Goal: Information Seeking & Learning: Check status

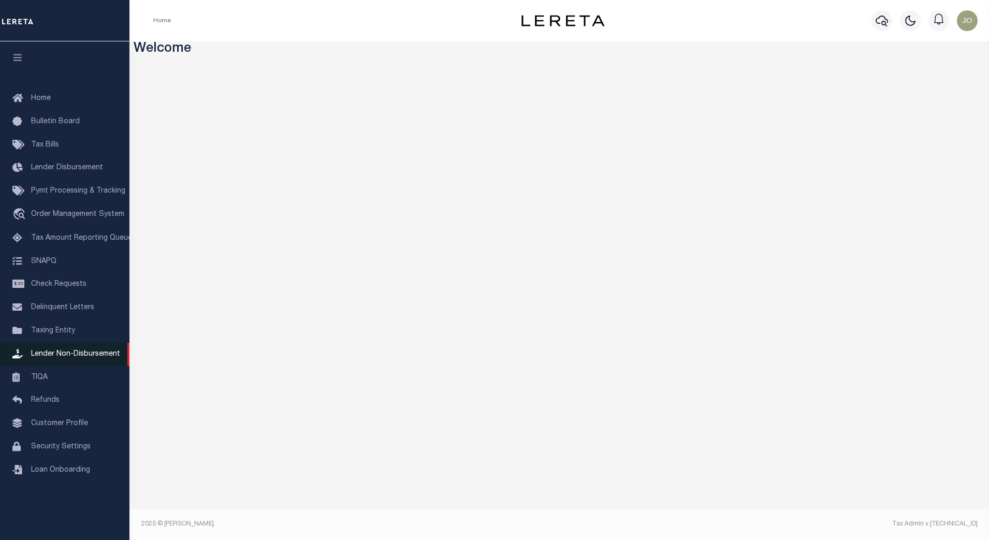
click at [77, 358] on span "Lender Non-Disbursement" at bounding box center [75, 353] width 89 height 7
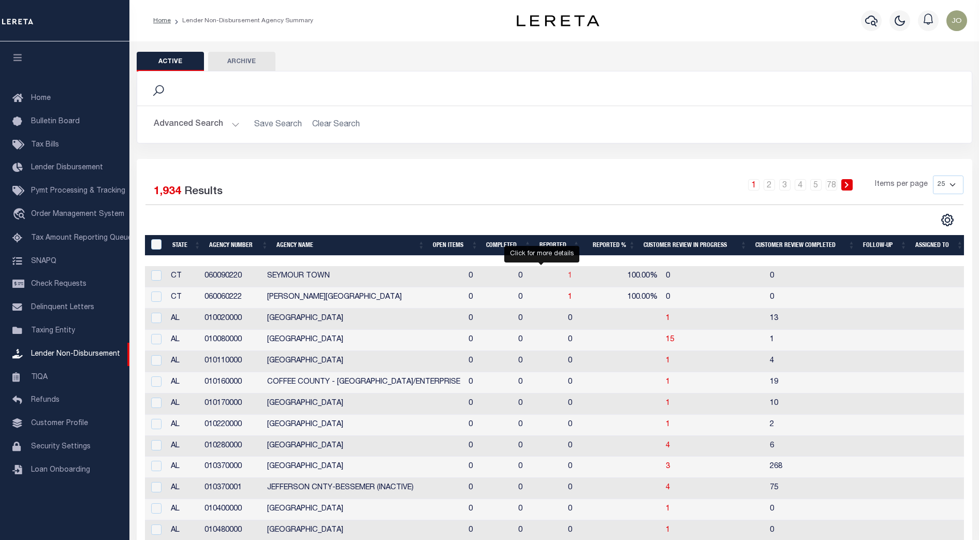
click at [568, 278] on span "1" at bounding box center [570, 275] width 4 height 7
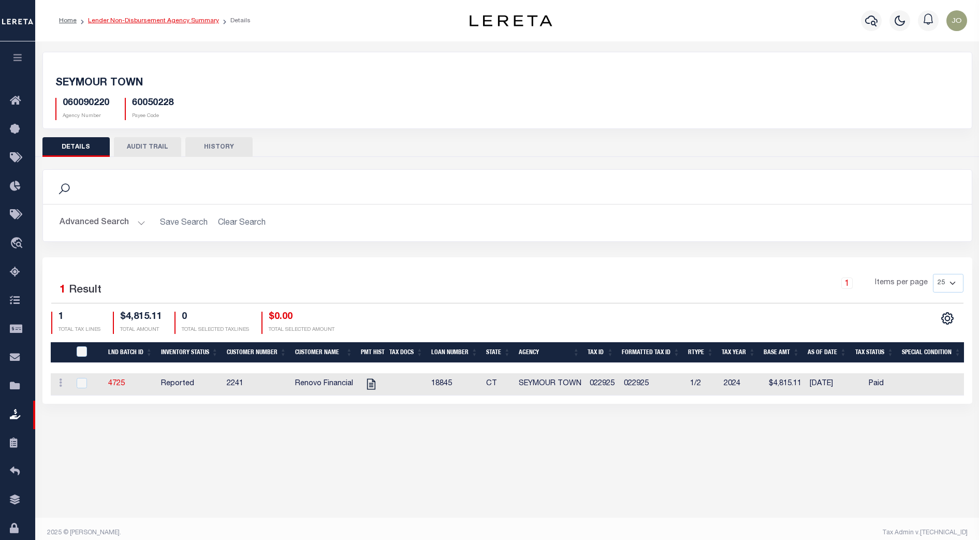
click at [154, 20] on link "Lender Non-Disbursement Agency Summary" at bounding box center [153, 21] width 131 height 6
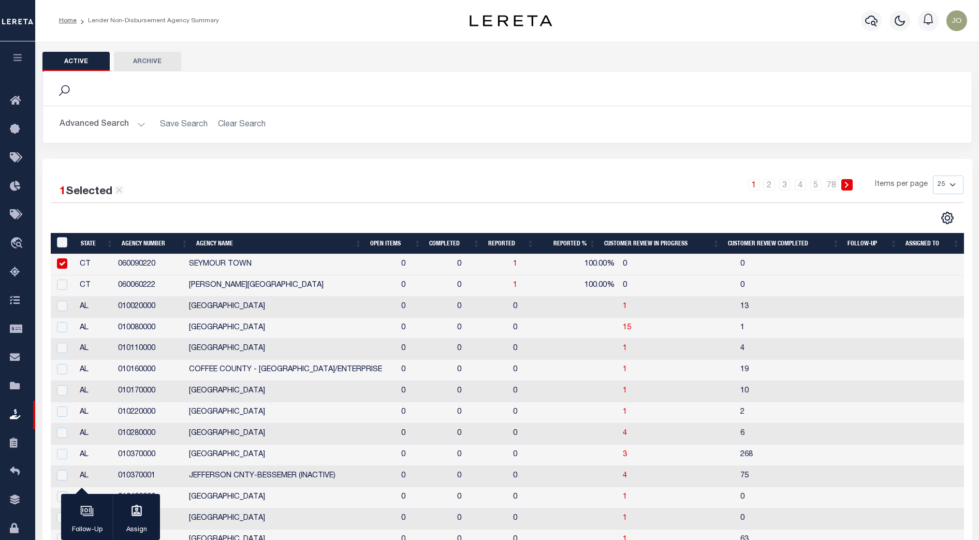
click at [134, 125] on button "Advanced Search" at bounding box center [103, 124] width 86 height 20
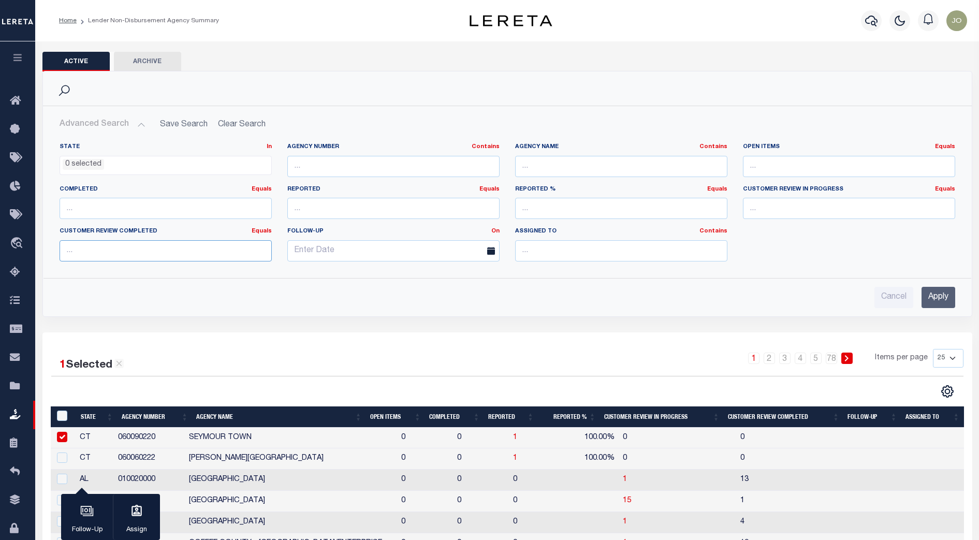
click at [195, 257] on input "number" at bounding box center [166, 250] width 212 height 21
click at [143, 213] on input "number" at bounding box center [166, 208] width 212 height 21
click at [264, 188] on link "Equals" at bounding box center [262, 189] width 20 height 6
click at [223, 231] on link "Is [GEOGRAPHIC_DATA]" at bounding box center [214, 231] width 113 height 15
click at [159, 212] on input "number" at bounding box center [166, 208] width 212 height 21
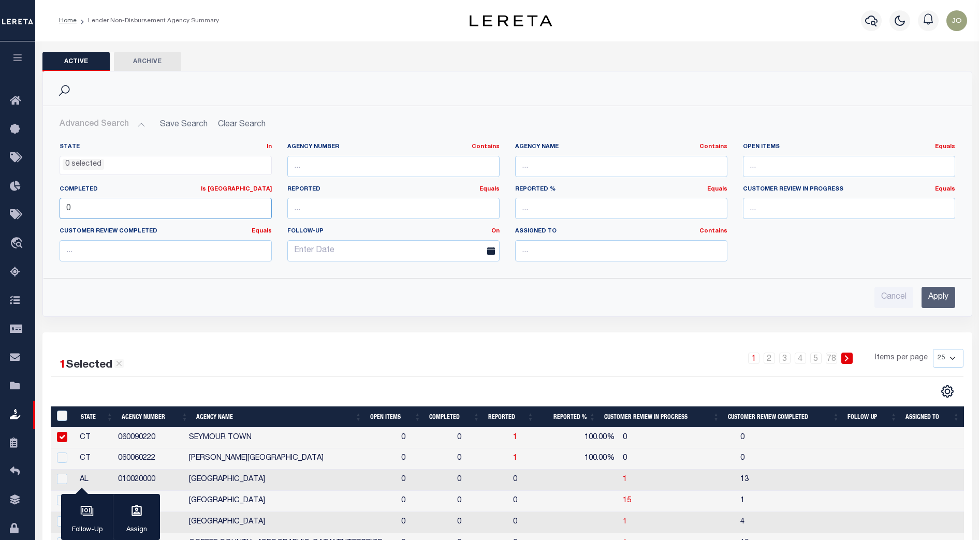
type input "0"
click at [932, 294] on input "Apply" at bounding box center [938, 297] width 34 height 21
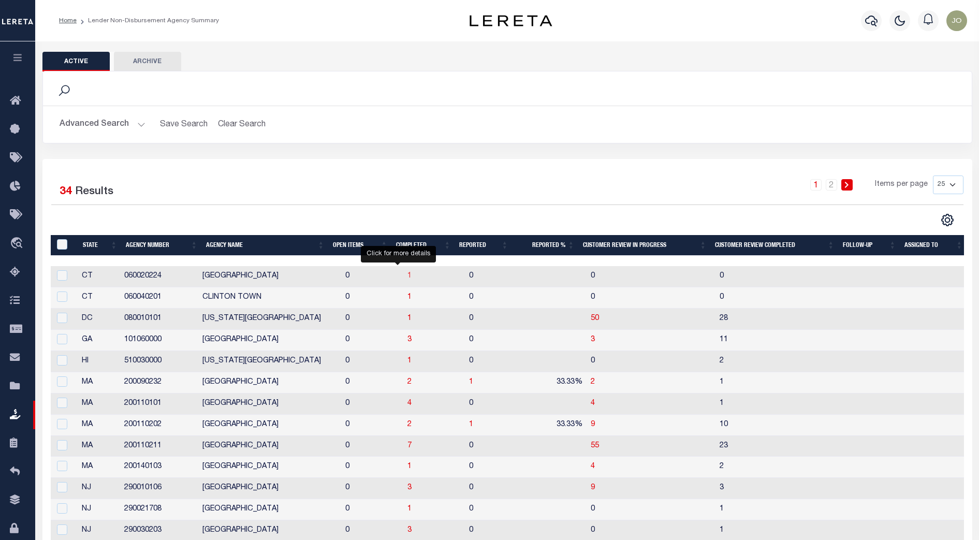
click at [407, 278] on span "1" at bounding box center [409, 275] width 4 height 7
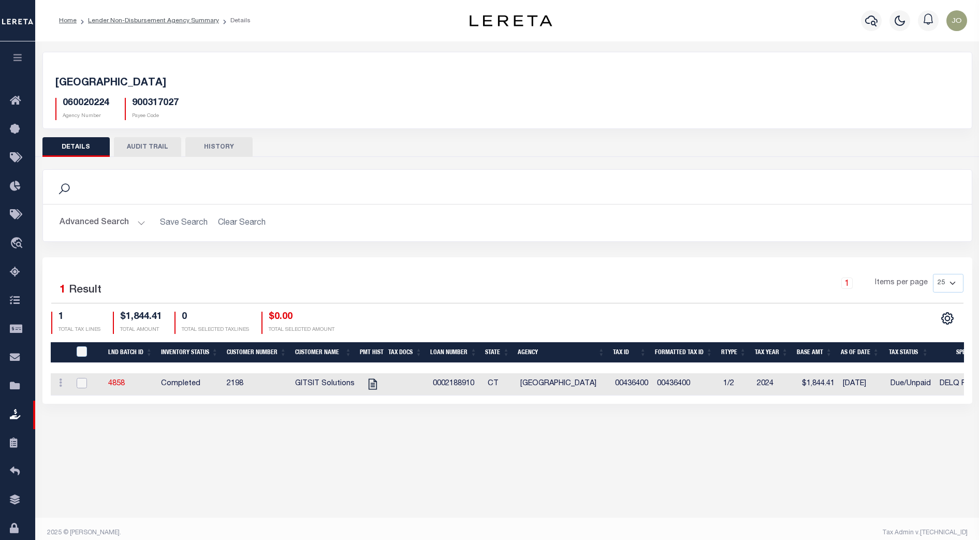
click at [82, 383] on input "checkbox" at bounding box center [82, 383] width 10 height 10
checkbox input "true"
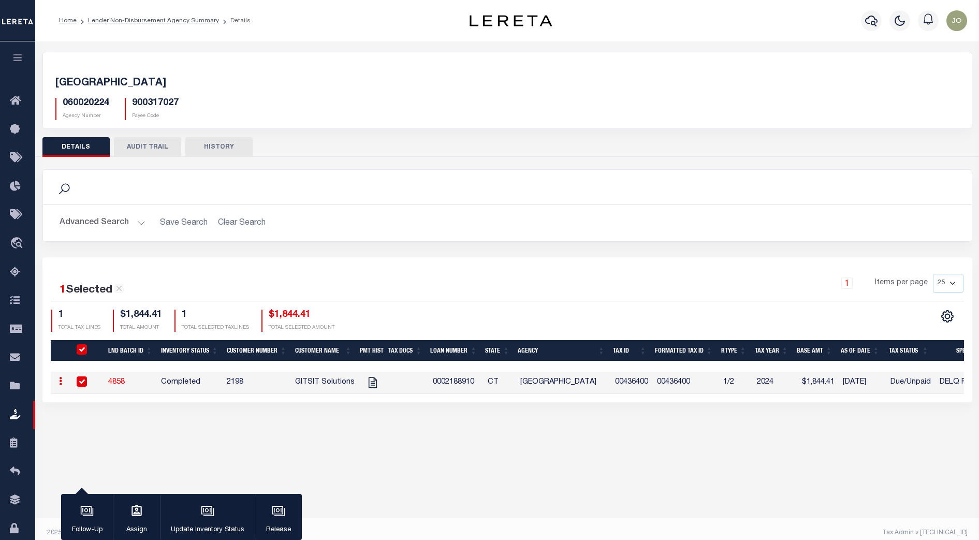
click at [434, 487] on div "Active Archive Search Advanced Search Save Search Clear Search In In AK AL AR AZ" at bounding box center [507, 284] width 944 height 486
click at [597, 444] on div "Active Archive Search Advanced Search Save Search Clear Search In In AK AL AR AZ" at bounding box center [507, 284] width 944 height 486
click at [594, 430] on div "WINDSOR LOCKS TOWN 060020224 Agency Number 900317027 Payee Code Search Is Is" at bounding box center [507, 237] width 944 height 392
click at [588, 297] on div "1 Items per page 25 50 100 200" at bounding box center [623, 287] width 680 height 27
click at [563, 274] on div "1 Items per page 25 50 100 200" at bounding box center [623, 287] width 680 height 27
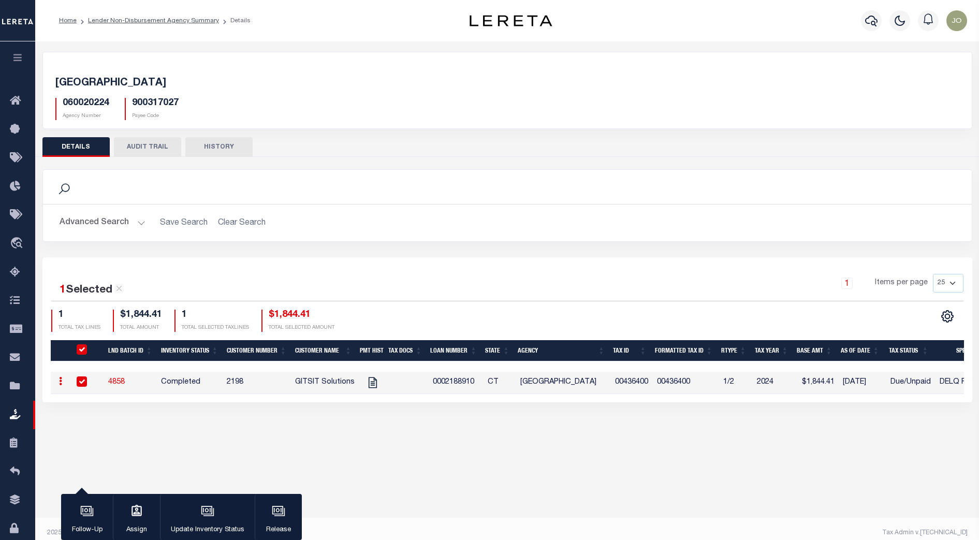
click at [563, 261] on div "1 Selected 1 Result 1 Items per page 25 50 100 200 1 $1,844.41 1" at bounding box center [507, 329] width 930 height 145
click at [238, 102] on div "060020224 Agency Number 900317027 Payee Code" at bounding box center [507, 105] width 919 height 31
click at [22, 56] on icon "button" at bounding box center [18, 57] width 12 height 9
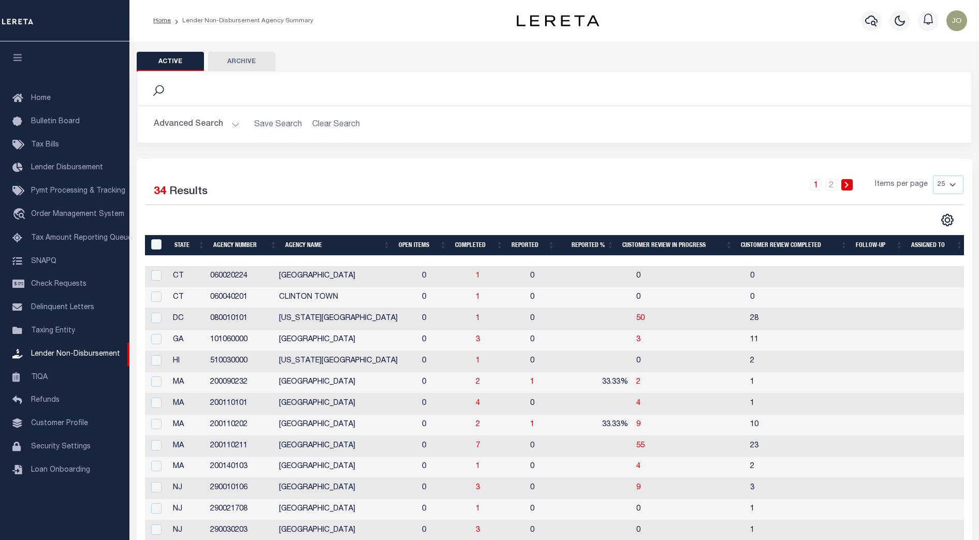
click at [226, 119] on button "Advanced Search" at bounding box center [197, 124] width 86 height 20
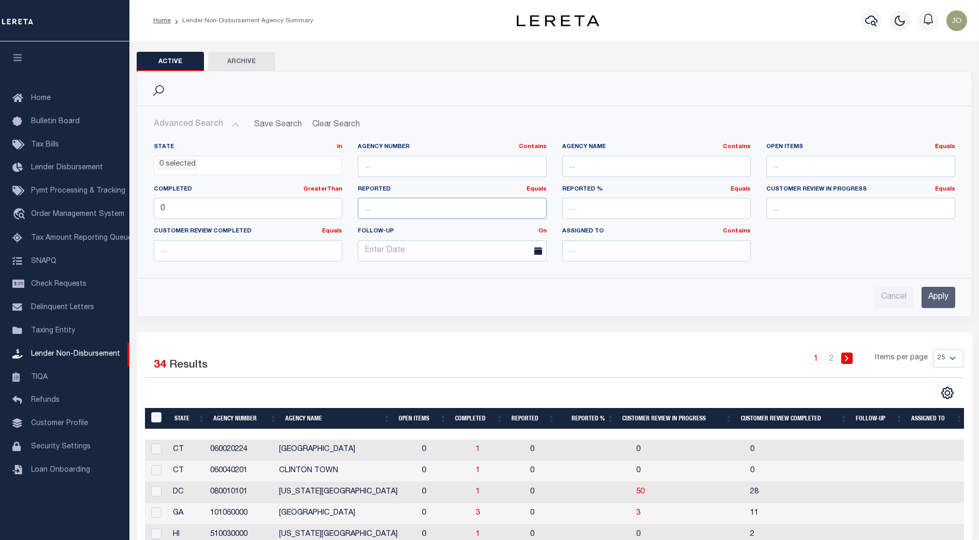
click at [438, 206] on input "number" at bounding box center [452, 208] width 189 height 21
type input "2"
click at [943, 301] on input "Apply" at bounding box center [938, 297] width 34 height 21
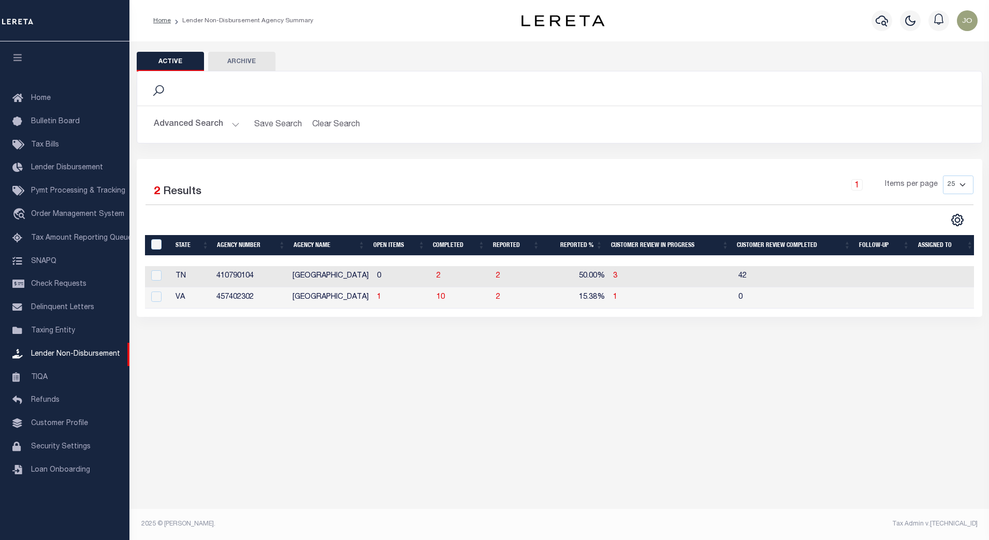
click at [234, 126] on button "Advanced Search" at bounding box center [197, 124] width 86 height 20
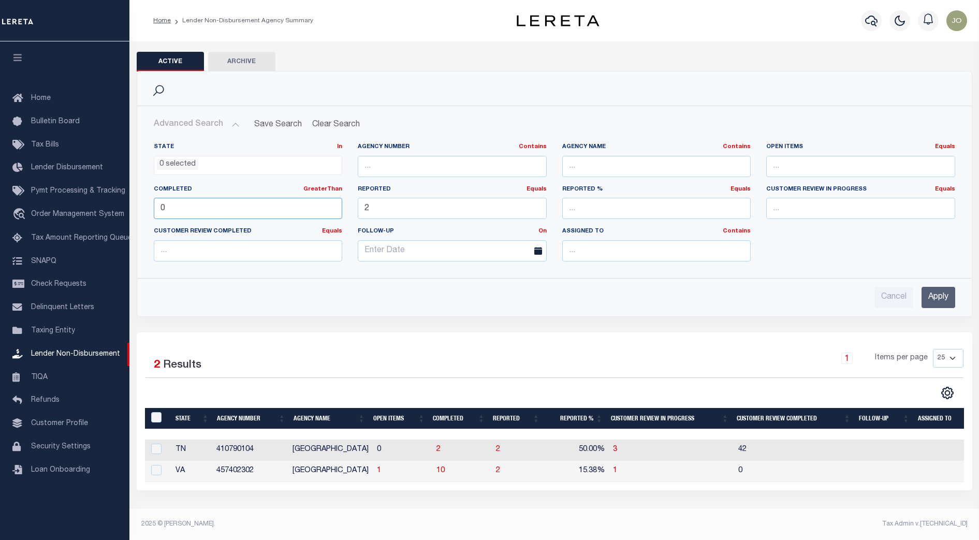
click at [173, 209] on input "0" at bounding box center [248, 208] width 189 height 21
type input "-1"
click at [330, 212] on input "-1" at bounding box center [248, 208] width 189 height 21
click at [949, 296] on input "Apply" at bounding box center [938, 297] width 34 height 21
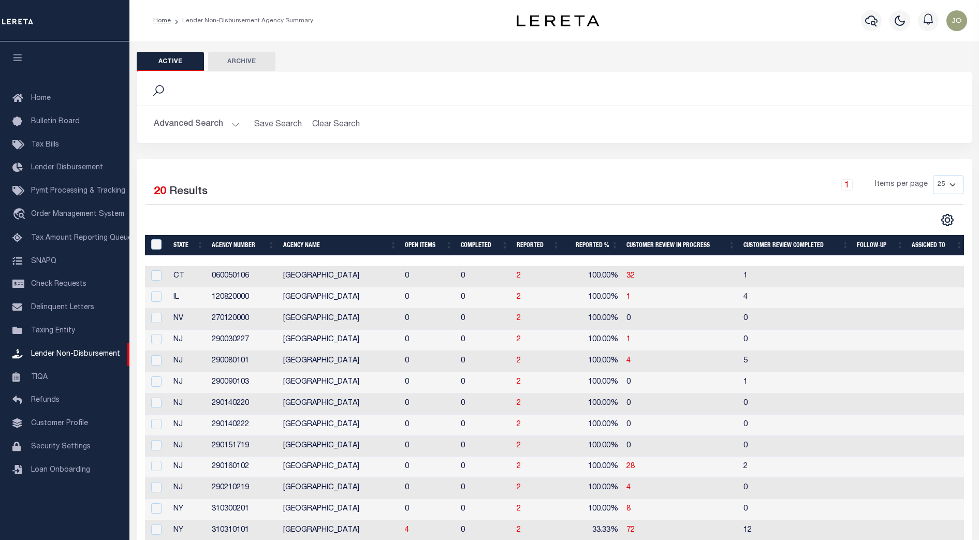
click at [222, 126] on button "Advanced Search" at bounding box center [197, 124] width 86 height 20
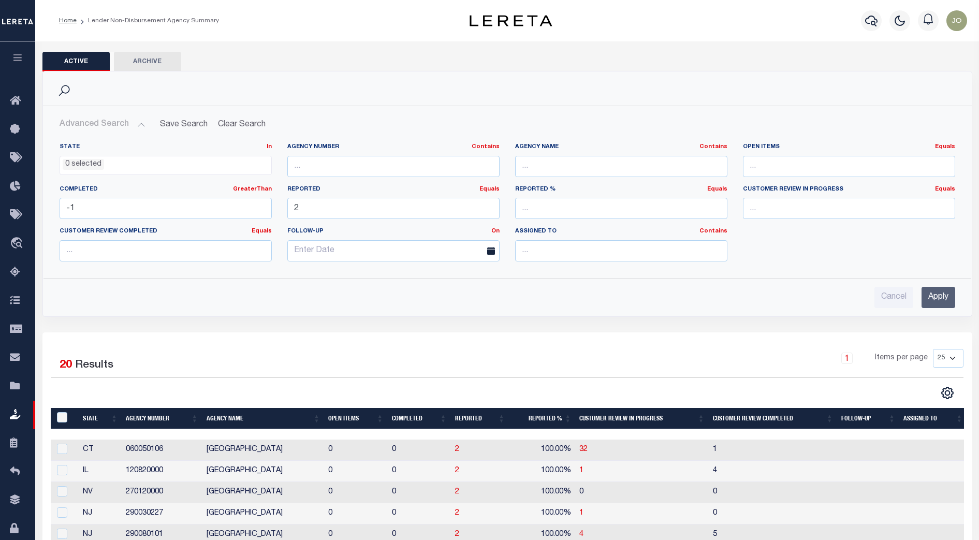
click at [578, 96] on div "Search" at bounding box center [507, 89] width 912 height 18
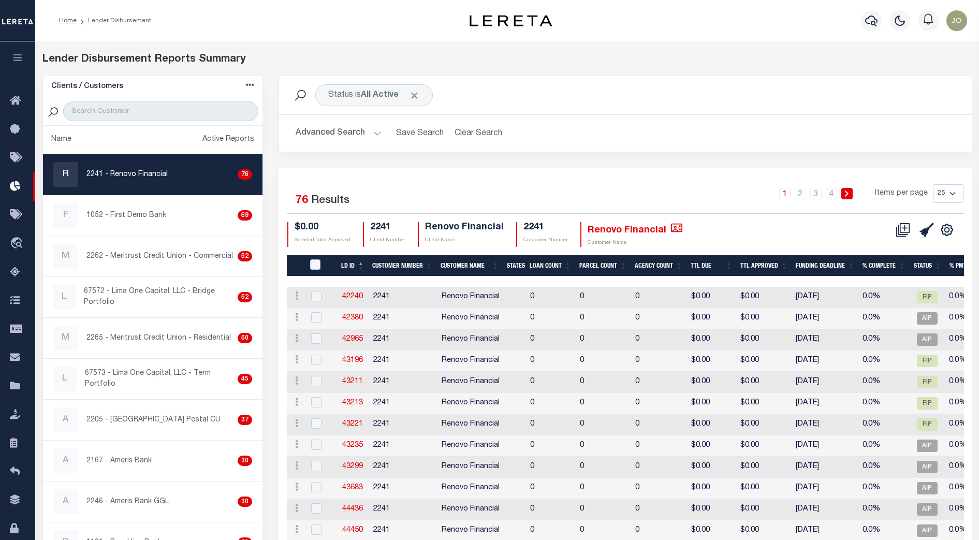
click at [705, 223] on div "$0.00 Selected Total Approved 2241 Client Number Renovo Financial Client Name 2…" at bounding box center [568, 234] width 563 height 25
click at [665, 266] on th "Agency Count" at bounding box center [658, 265] width 56 height 21
click at [723, 238] on div "$0.00 Selected Total Approved 2241 Client Number Renovo Financial Client Name 2…" at bounding box center [568, 234] width 563 height 25
click at [481, 101] on div "Status is All Active Search" at bounding box center [625, 95] width 676 height 22
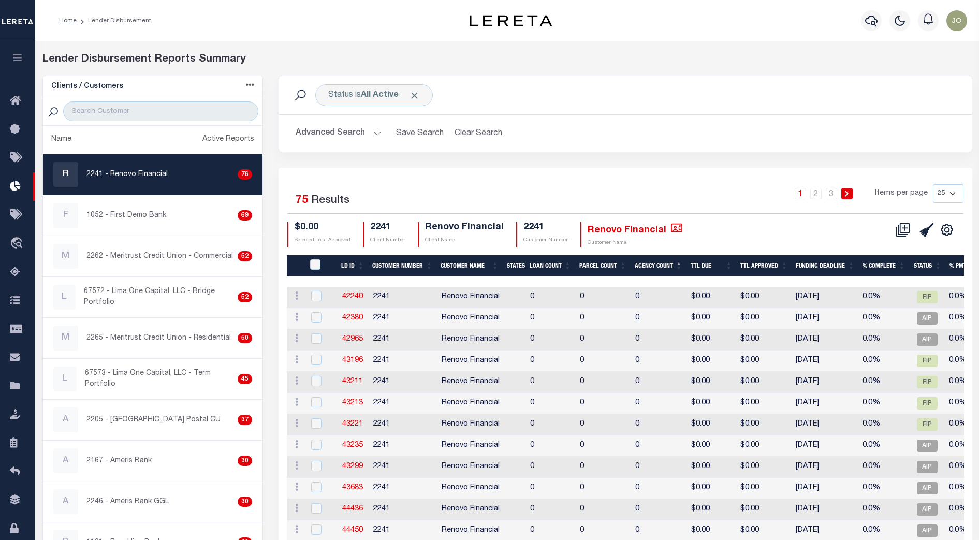
click at [467, 79] on div "Status is All Active Search" at bounding box center [625, 95] width 693 height 38
